Goal: Transaction & Acquisition: Obtain resource

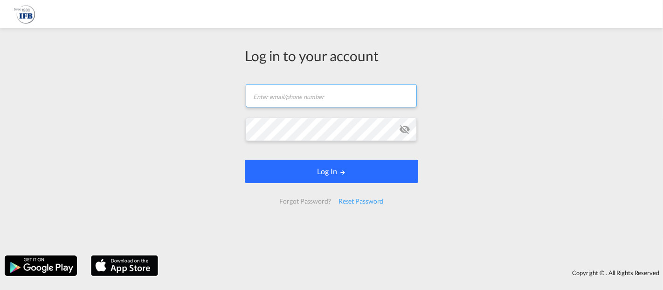
type input "[EMAIL_ADDRESS][DOMAIN_NAME]"
click at [317, 169] on button "Log In" at bounding box center [331, 170] width 173 height 23
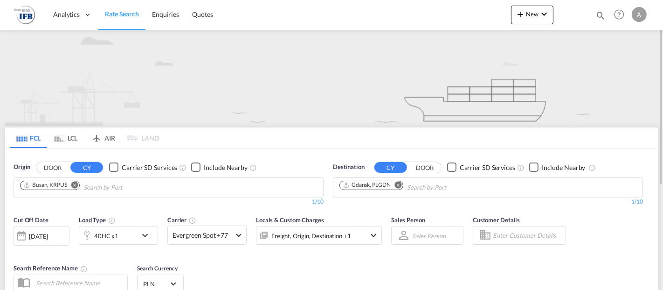
click at [75, 183] on md-icon "Remove" at bounding box center [74, 184] width 7 height 7
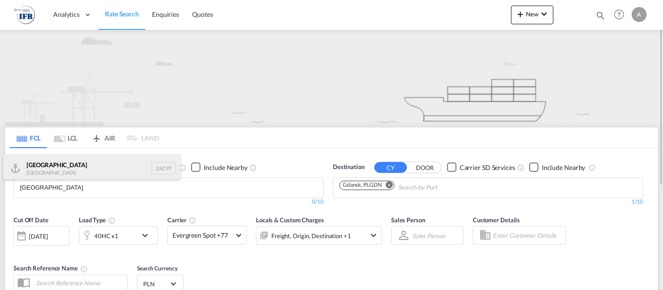
type input "[GEOGRAPHIC_DATA]"
click at [67, 168] on div "[GEOGRAPHIC_DATA] [GEOGRAPHIC_DATA] ZACPT" at bounding box center [91, 168] width 177 height 28
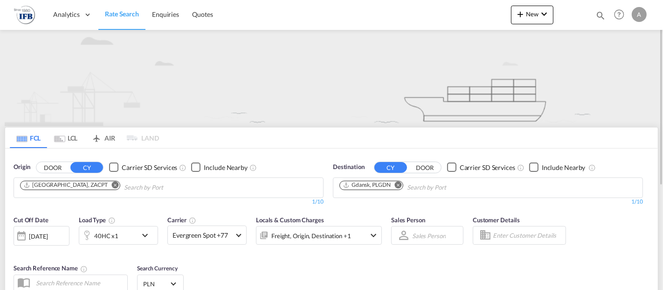
click at [398, 184] on md-icon "Remove" at bounding box center [398, 184] width 7 height 7
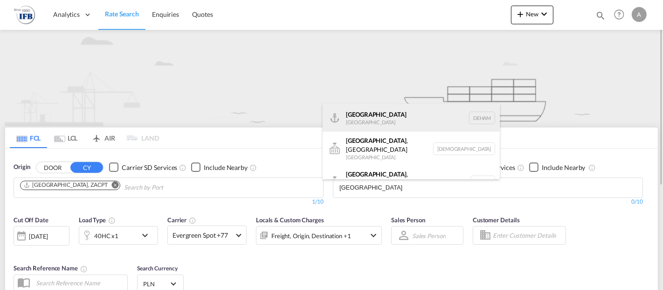
type input "[GEOGRAPHIC_DATA]"
click at [381, 119] on div "Hamburg [GEOGRAPHIC_DATA] [GEOGRAPHIC_DATA]" at bounding box center [411, 118] width 177 height 28
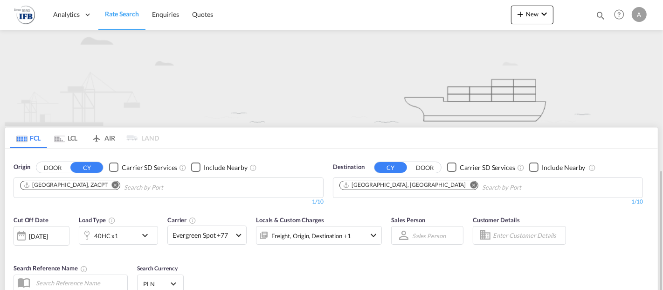
scroll to position [155, 0]
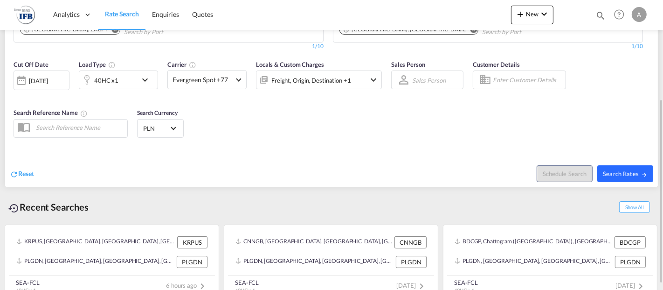
click at [638, 176] on span "Search Rates" at bounding box center [625, 173] width 45 height 7
type input "ZACPT to DEHAM / [DATE]"
